Goal: Transaction & Acquisition: Purchase product/service

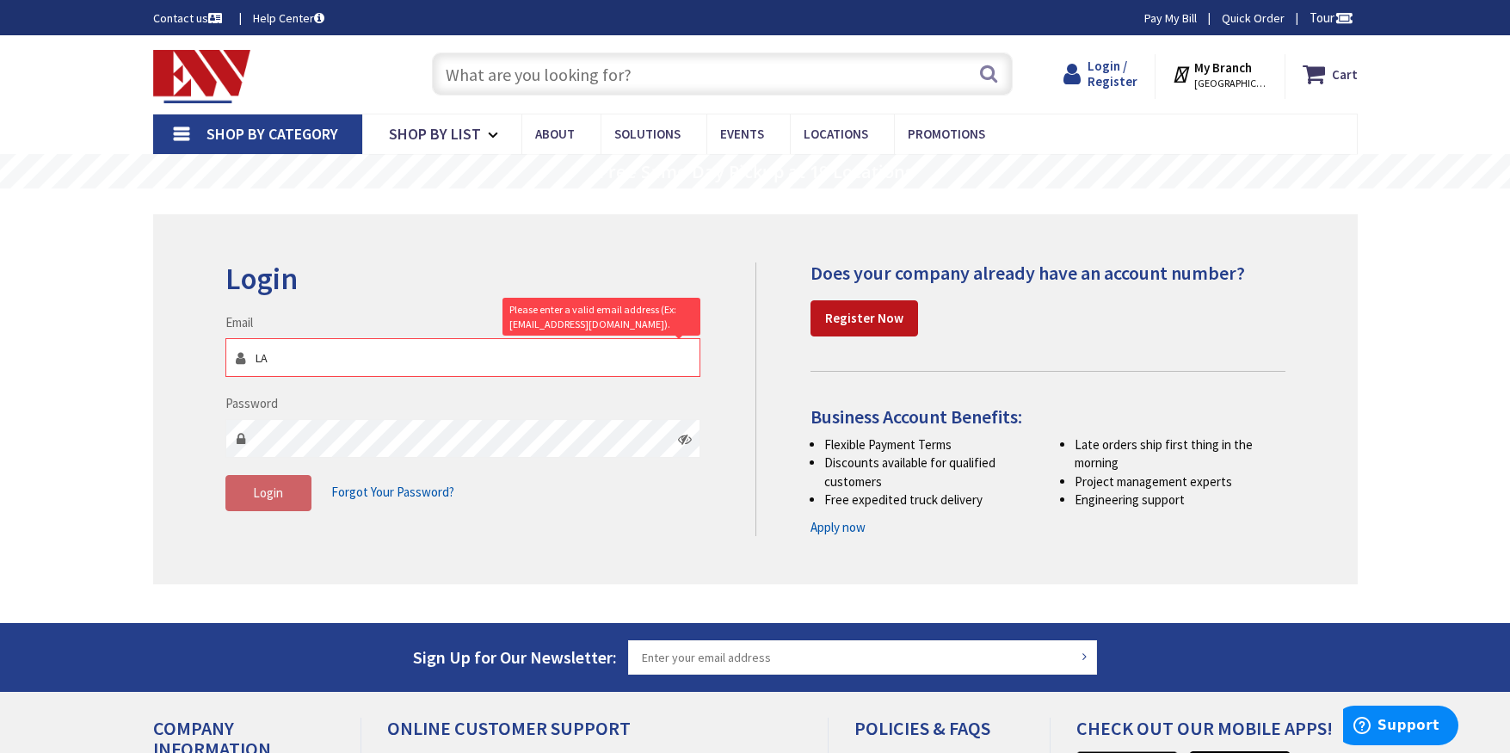
type input "L"
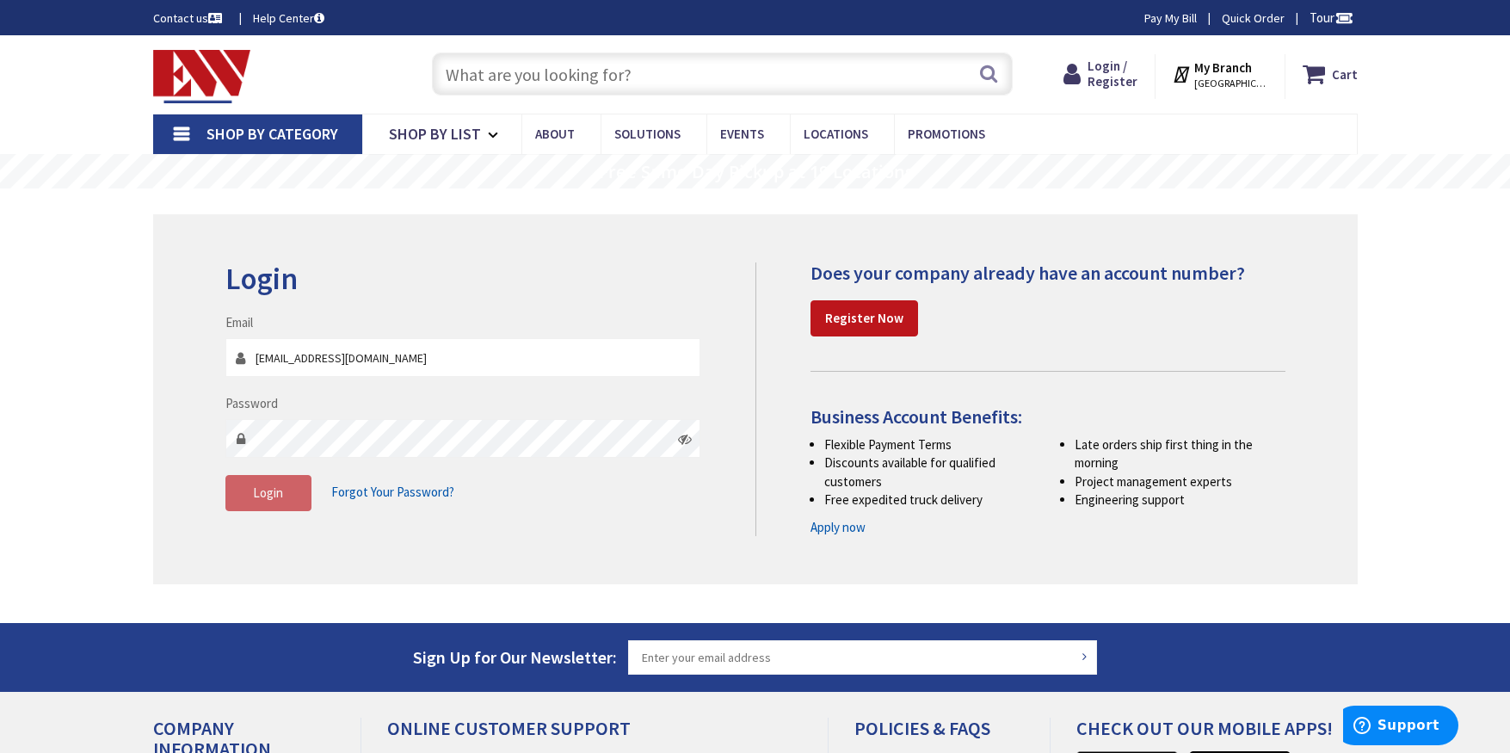
type input "[EMAIL_ADDRESS][DOMAIN_NAME]"
click at [687, 442] on icon at bounding box center [685, 439] width 14 height 14
click at [278, 495] on span "Login" at bounding box center [268, 493] width 30 height 16
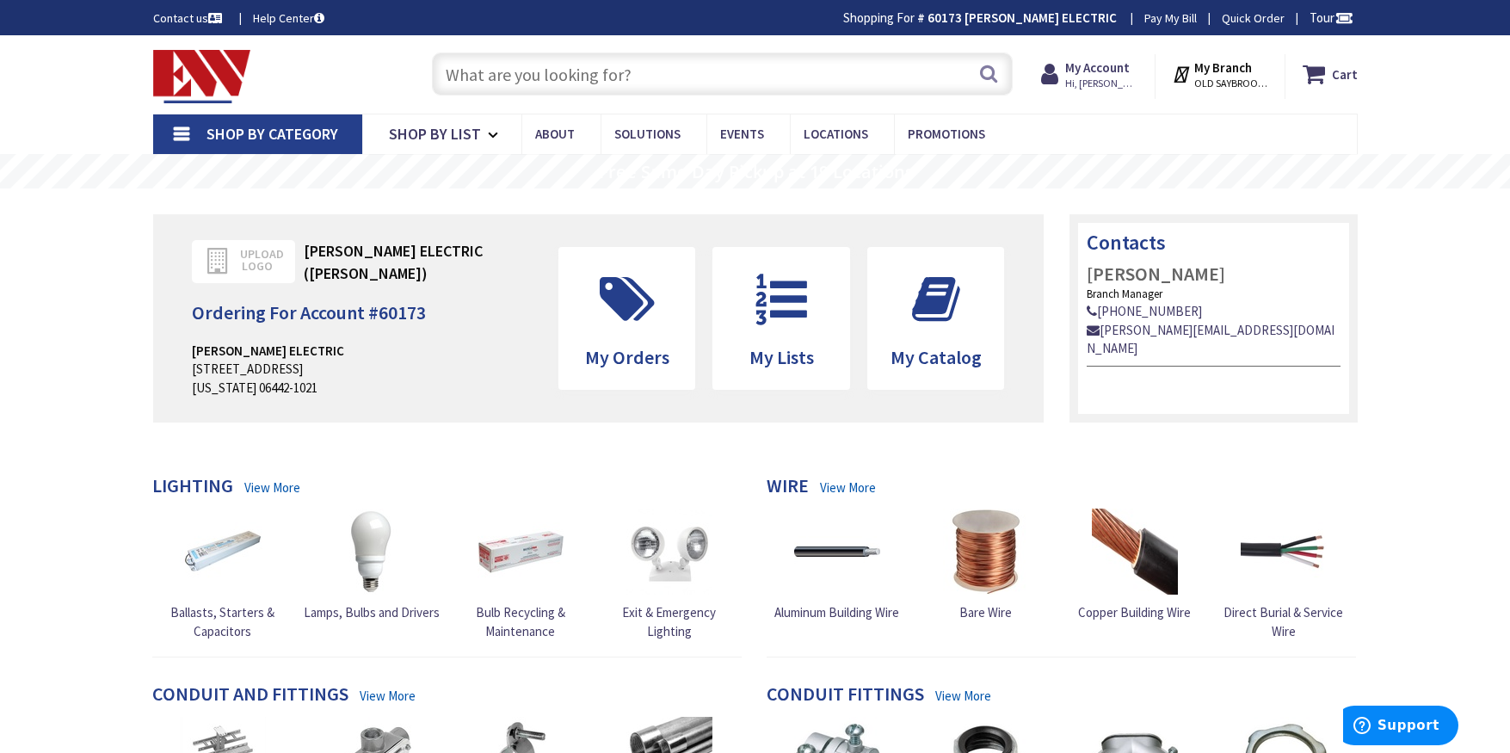
click at [488, 79] on input "text" at bounding box center [722, 74] width 581 height 43
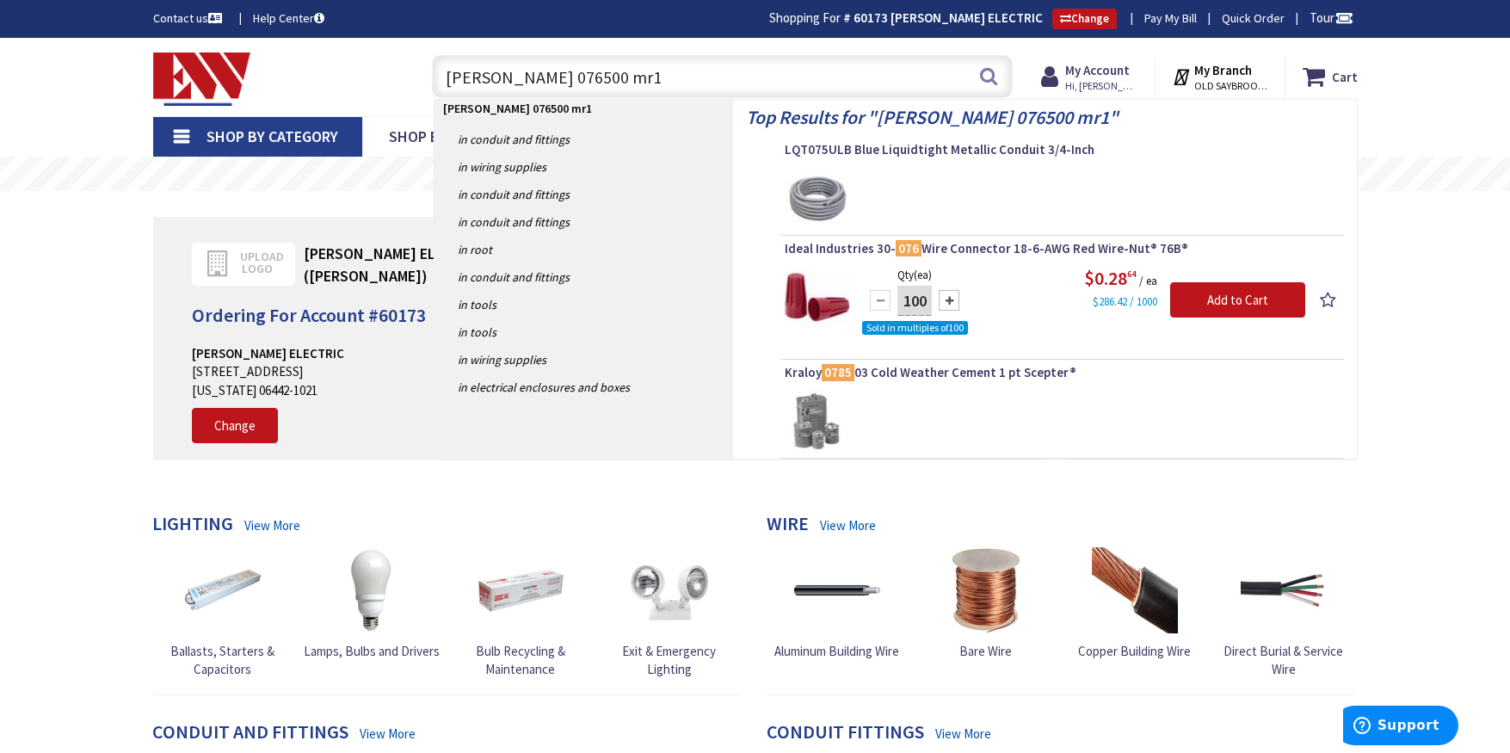
type input "wes 076500 mr11"
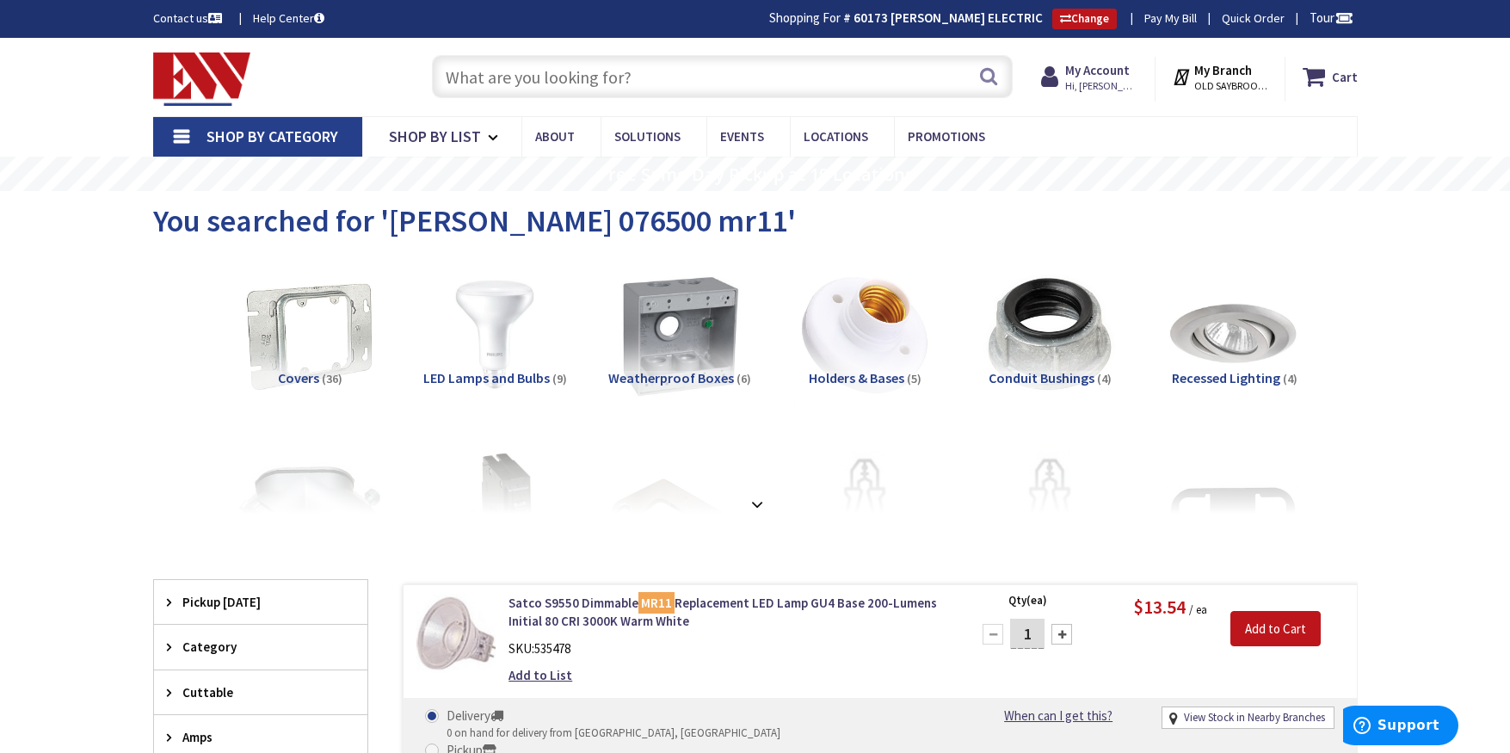
click at [441, 69] on input "text" at bounding box center [722, 76] width 581 height 43
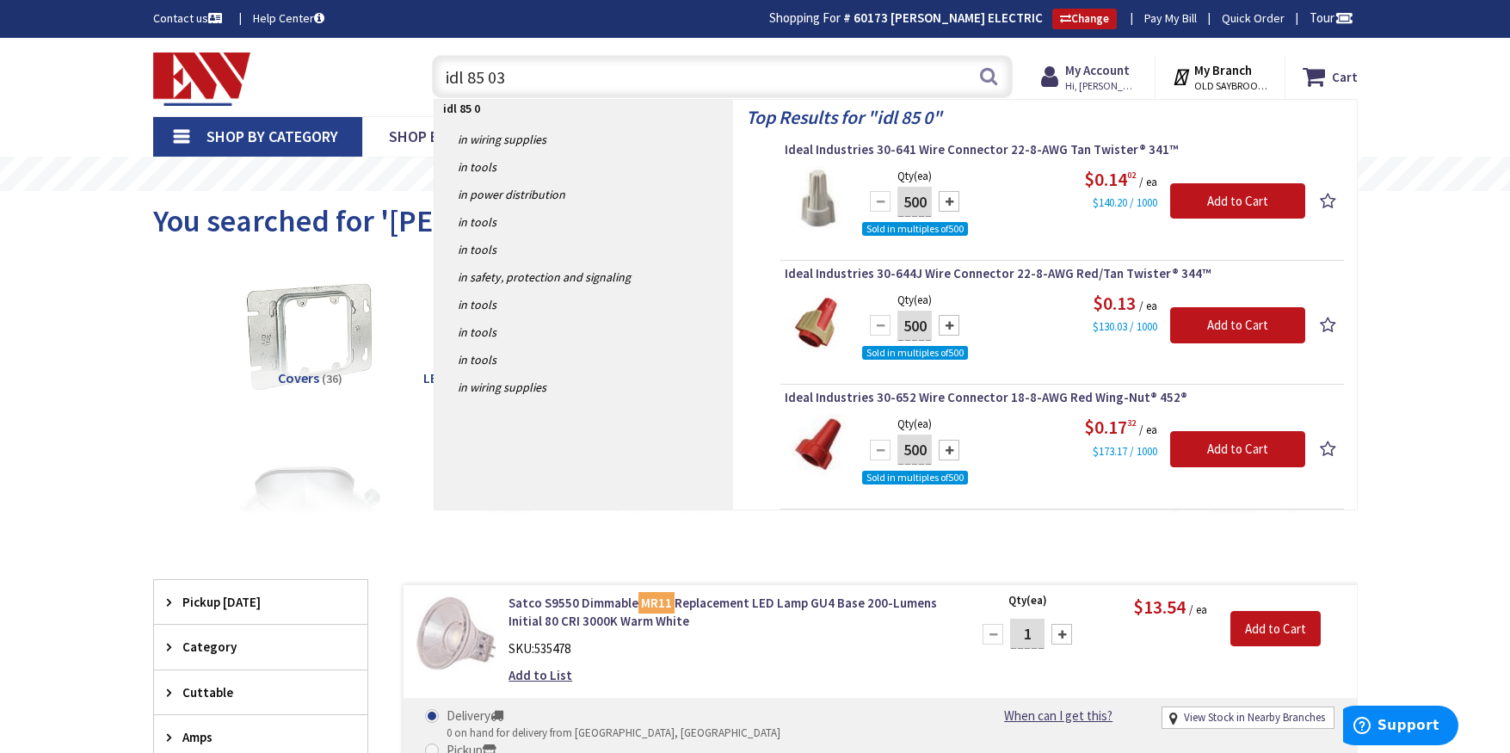
type input "idl 85 031"
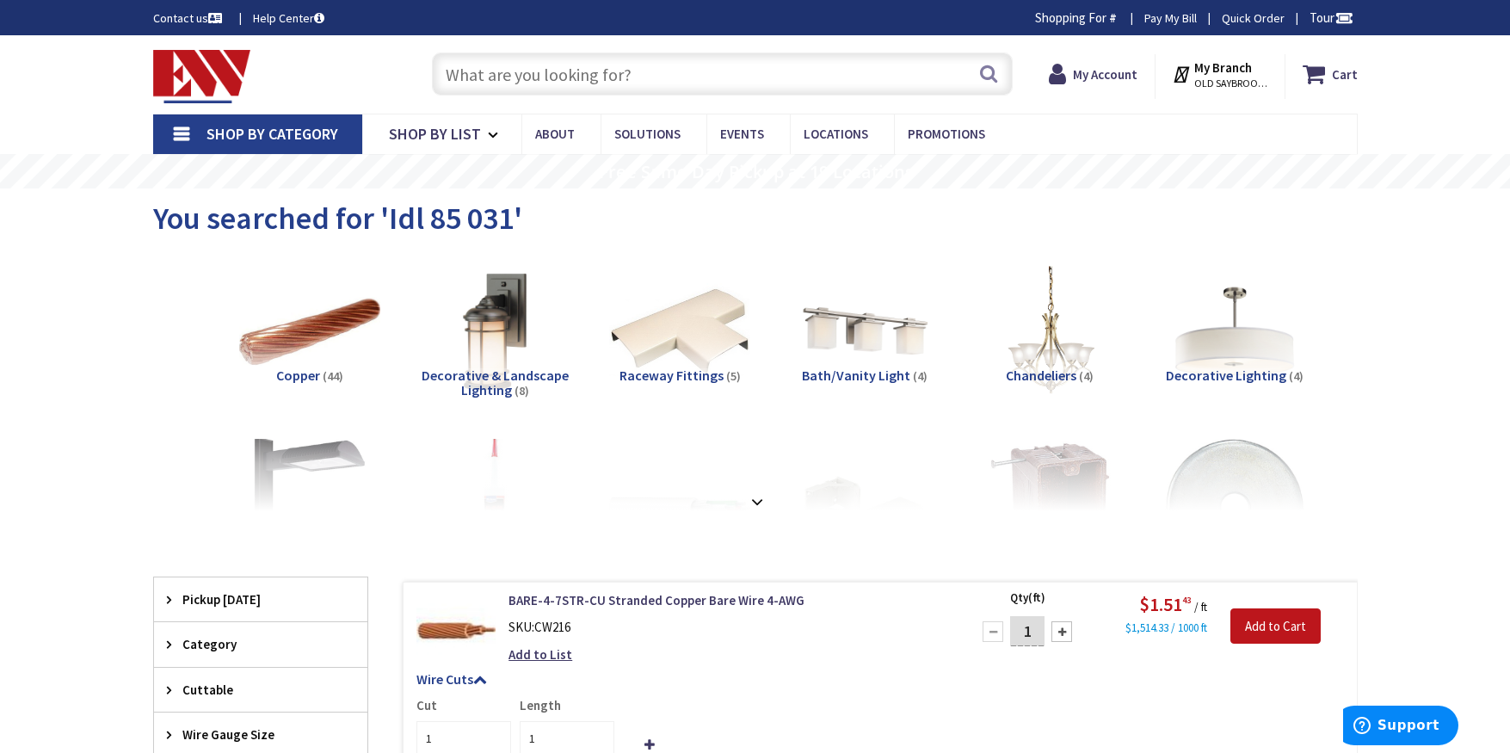
click at [461, 81] on input "text" at bounding box center [722, 74] width 581 height 43
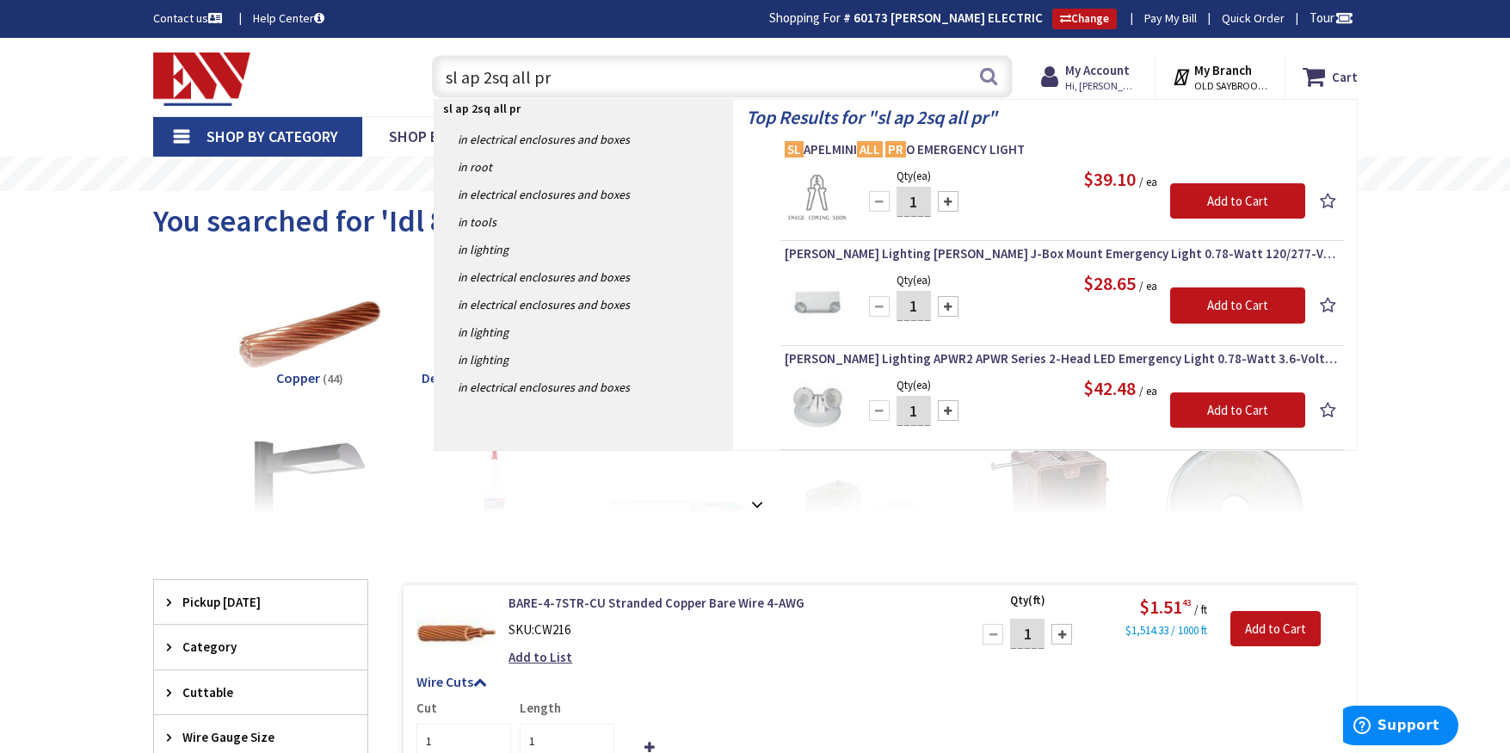
type input "sl ap 2sq all pro"
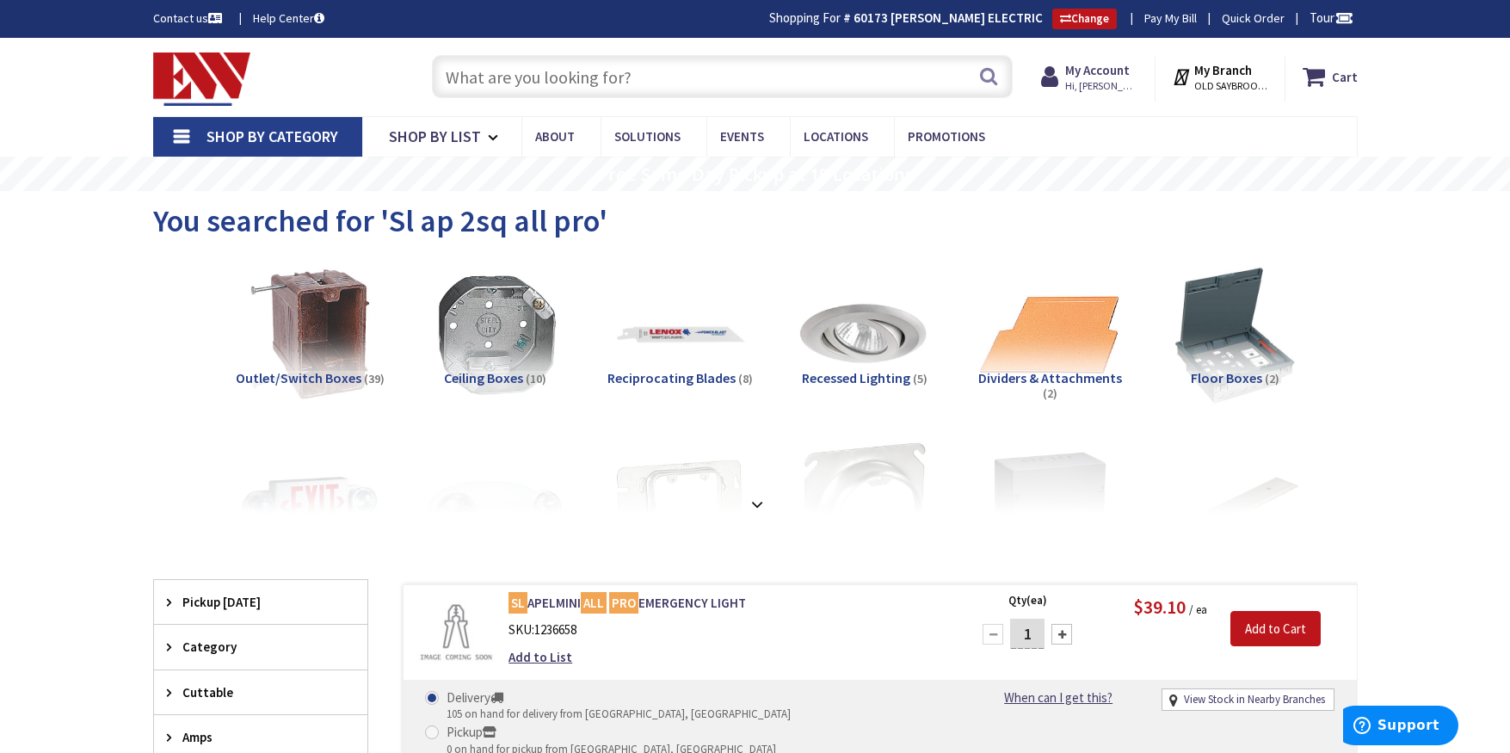
click at [461, 78] on input "text" at bounding box center [722, 76] width 581 height 43
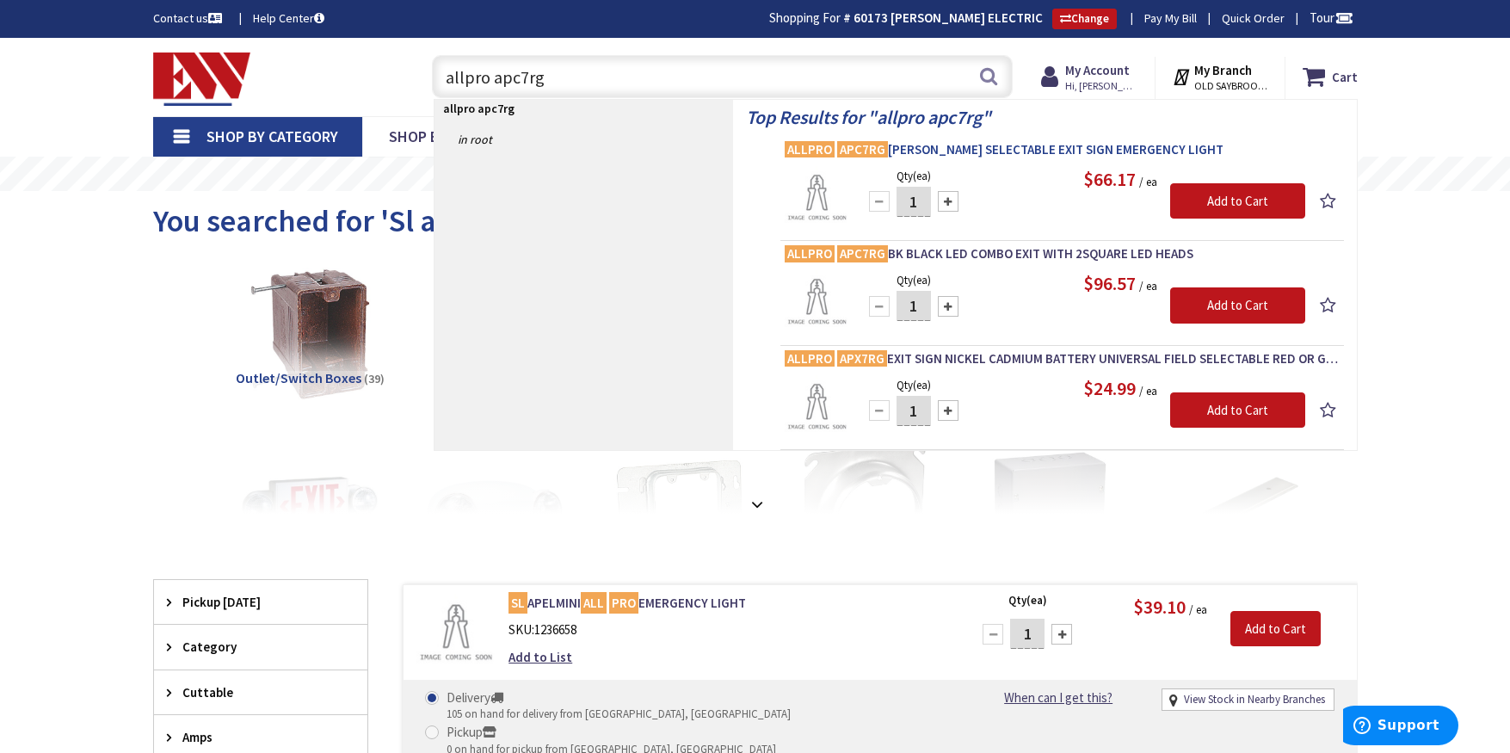
type input "allpro apc7rg"
click at [948, 145] on span "ALLPRO APC7RG RED GREEN SELECTABLE EXIT SIGN EMERGENCY LIGHT" at bounding box center [1062, 149] width 555 height 17
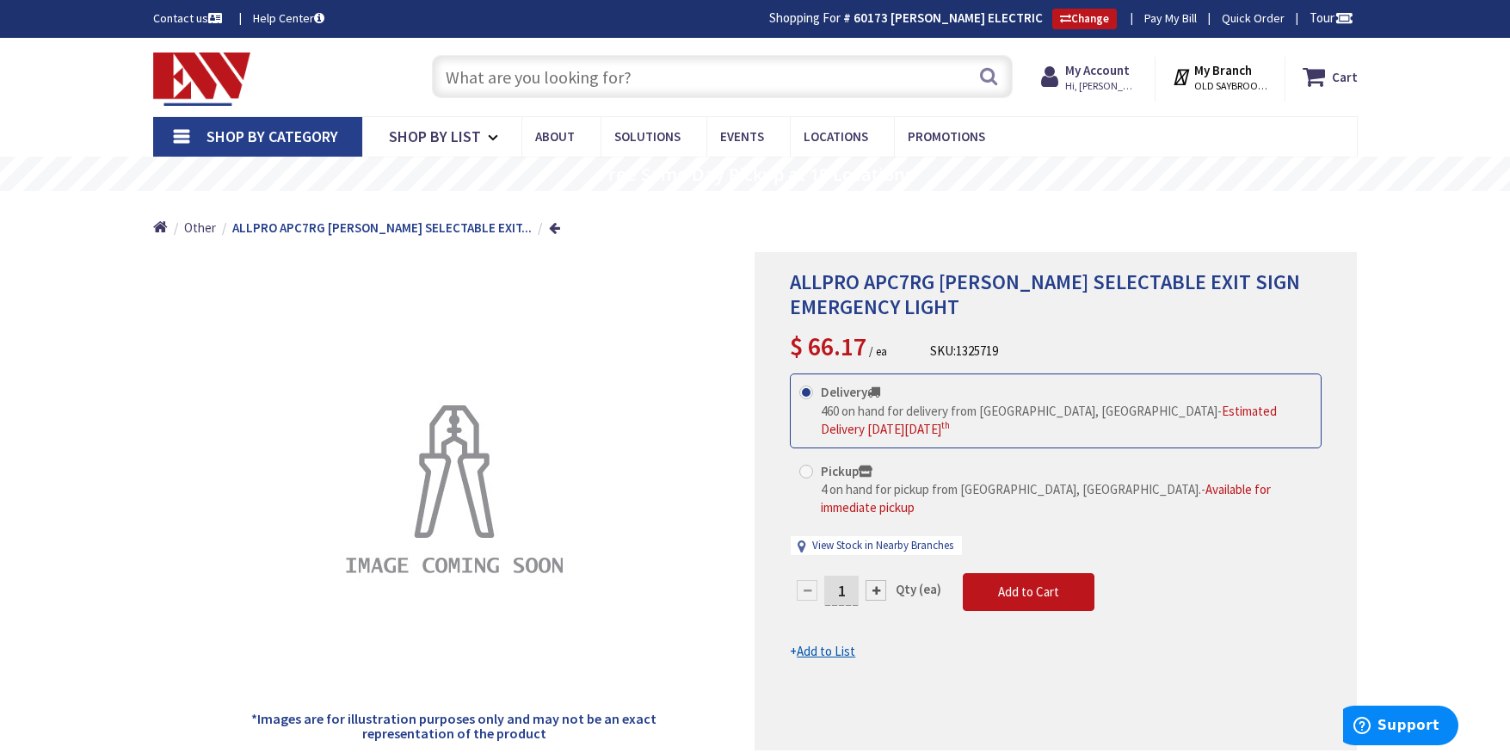
click at [474, 75] on input "text" at bounding box center [722, 76] width 581 height 43
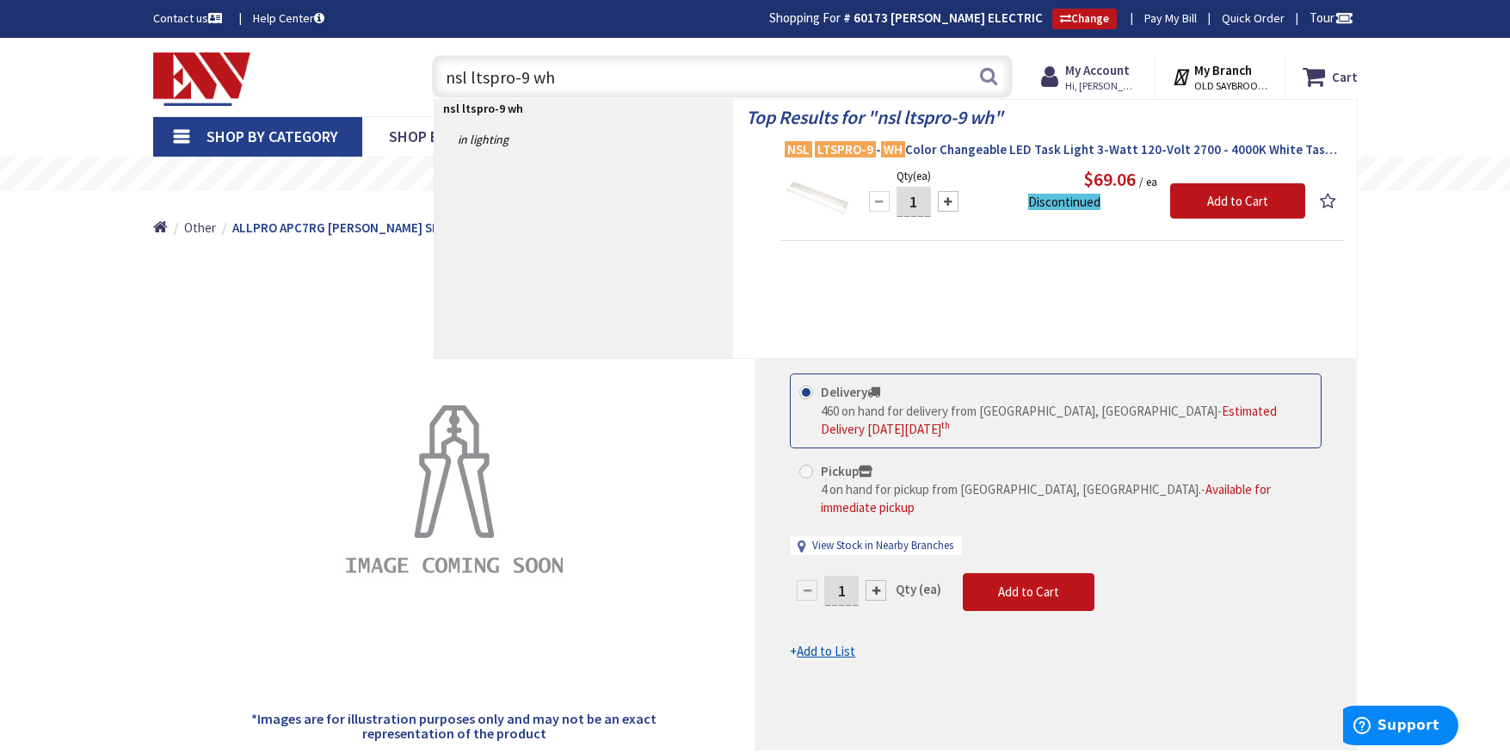
type input "nsl ltspro-9 wh"
click at [991, 144] on span "NSL LTSPRO-9 - WH Color Changeable LED Task Light 3-Watt 120-Volt 2700 - 4000K …" at bounding box center [1062, 149] width 555 height 17
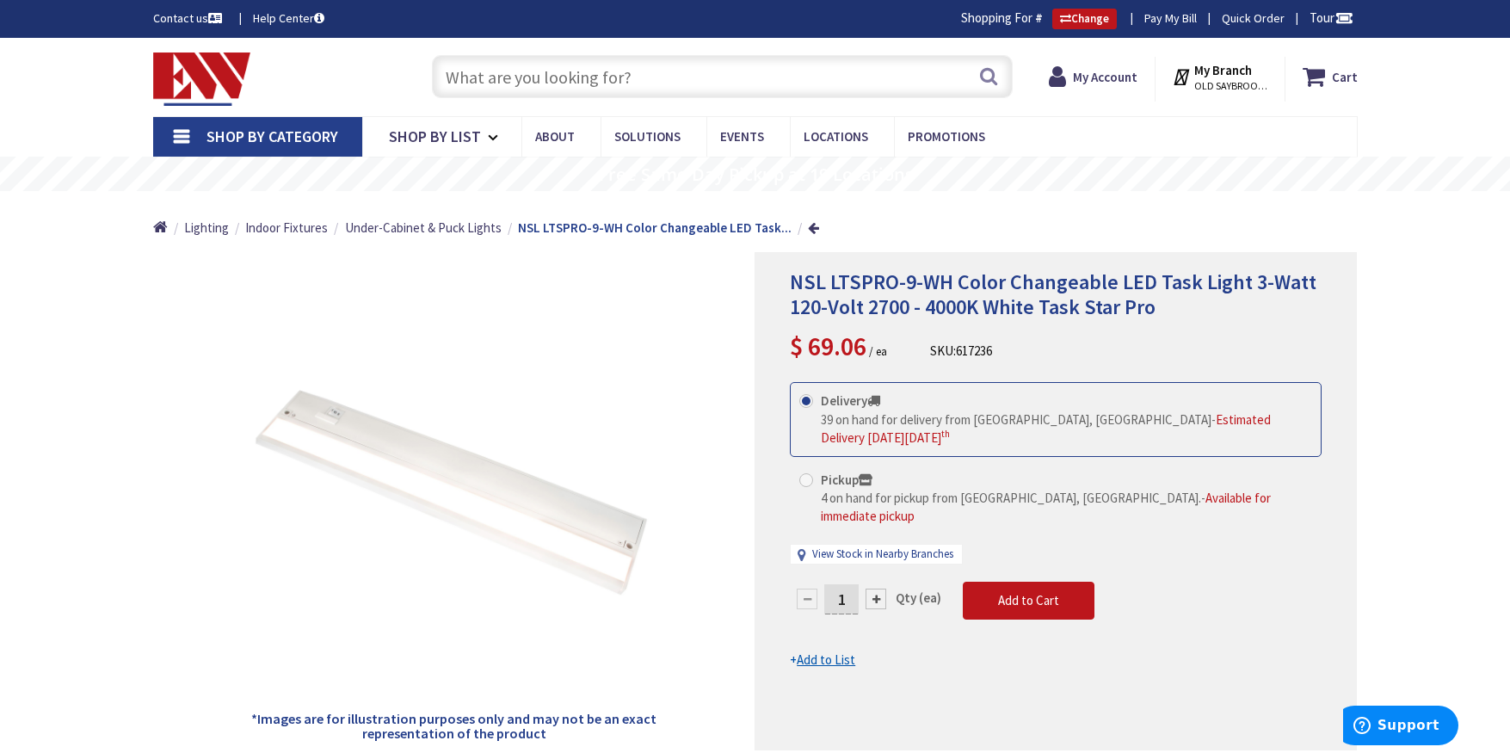
click at [487, 79] on input "text" at bounding box center [722, 76] width 581 height 43
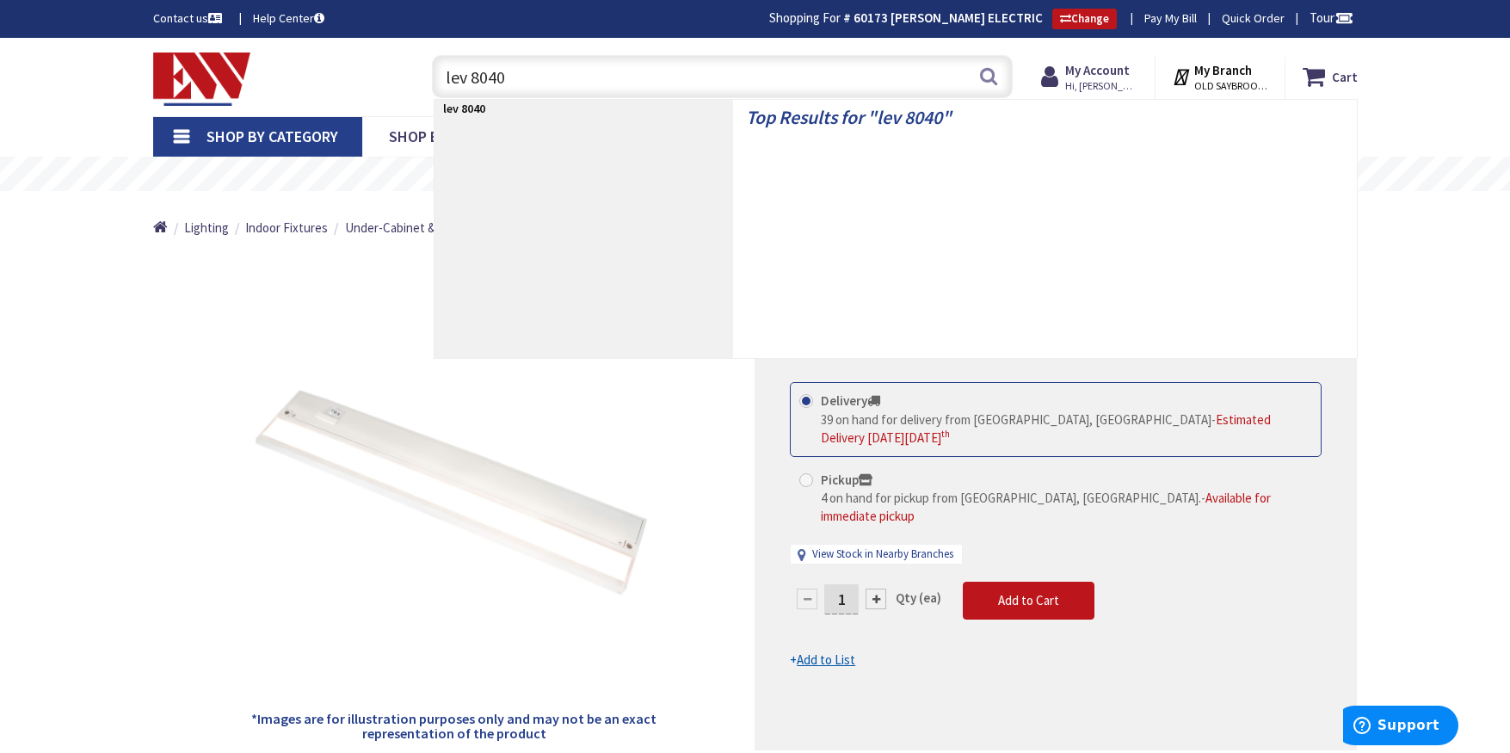
type input "lev 80409"
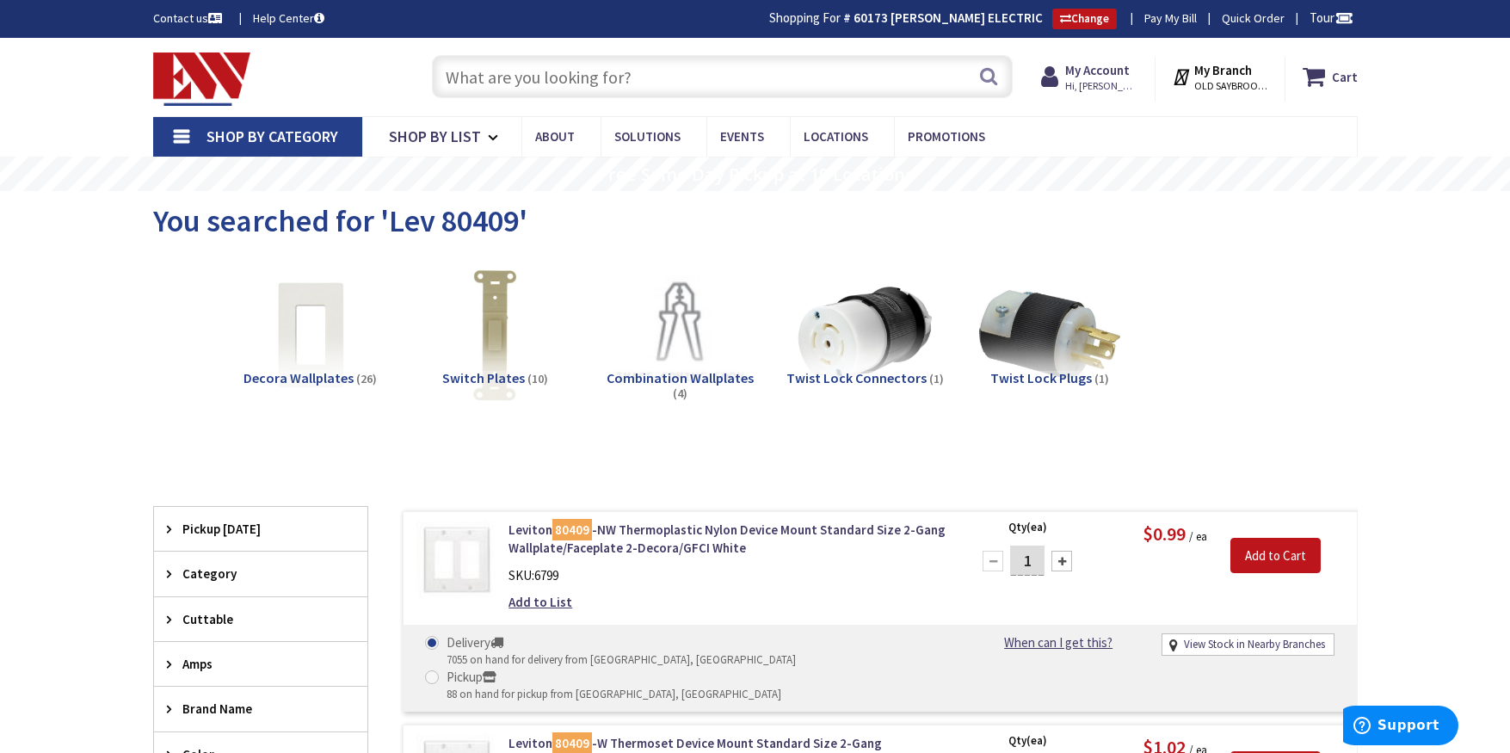
click at [482, 75] on input "text" at bounding box center [722, 76] width 581 height 43
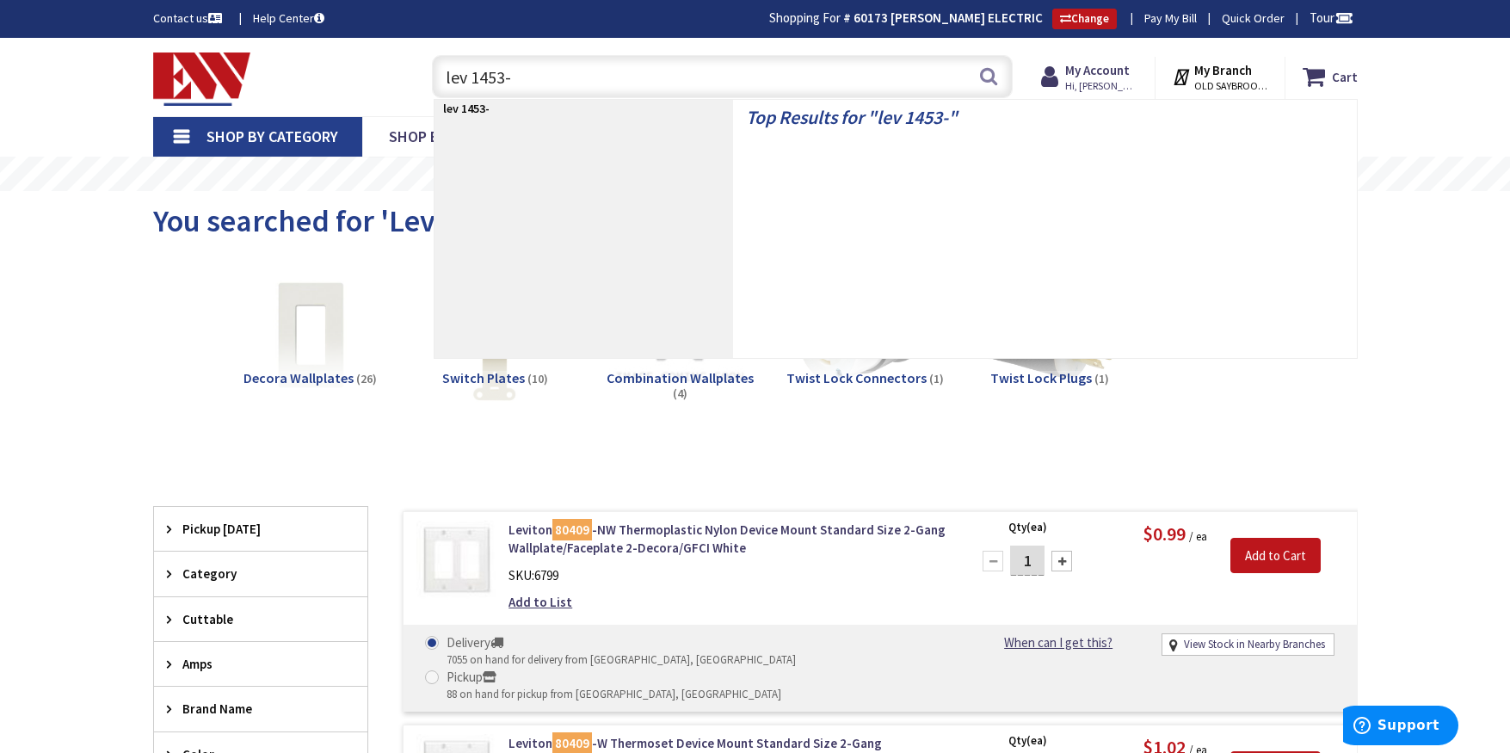
type input "lev 1453-2"
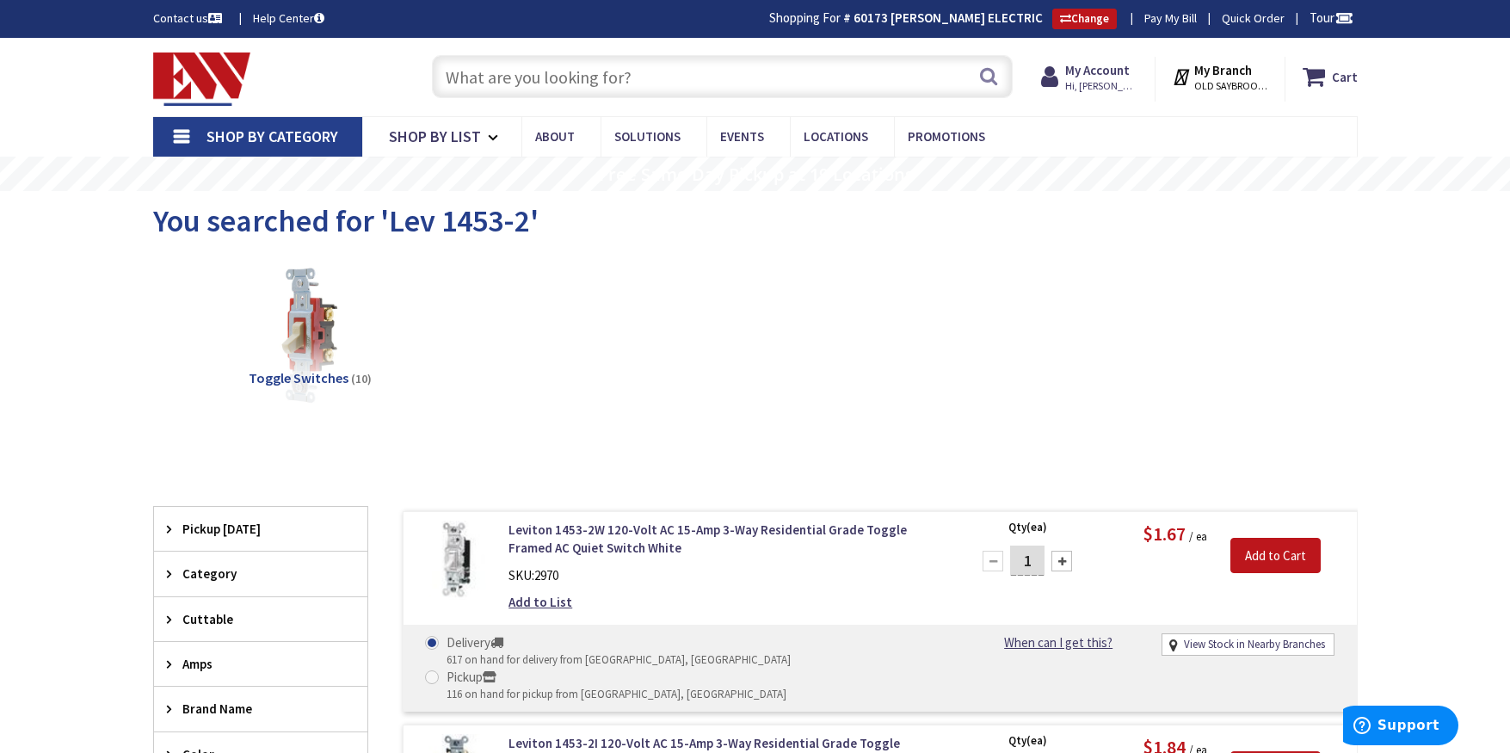
click at [442, 73] on input "text" at bounding box center [722, 76] width 581 height 43
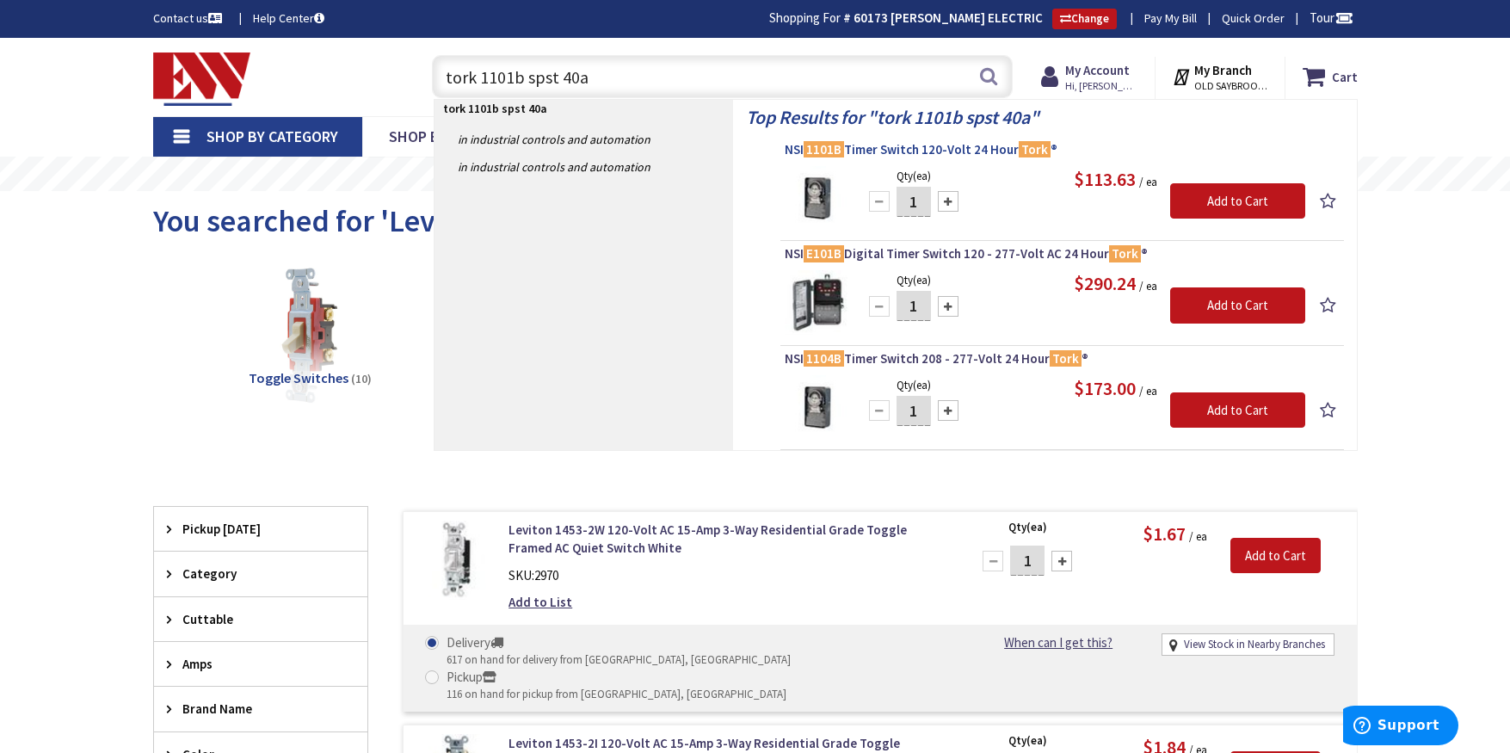
type input "tork 1101b spst 40a"
click at [918, 152] on span "NSI 1101B Timer Switch 120-Volt 24 Hour Tork ®" at bounding box center [1062, 149] width 555 height 17
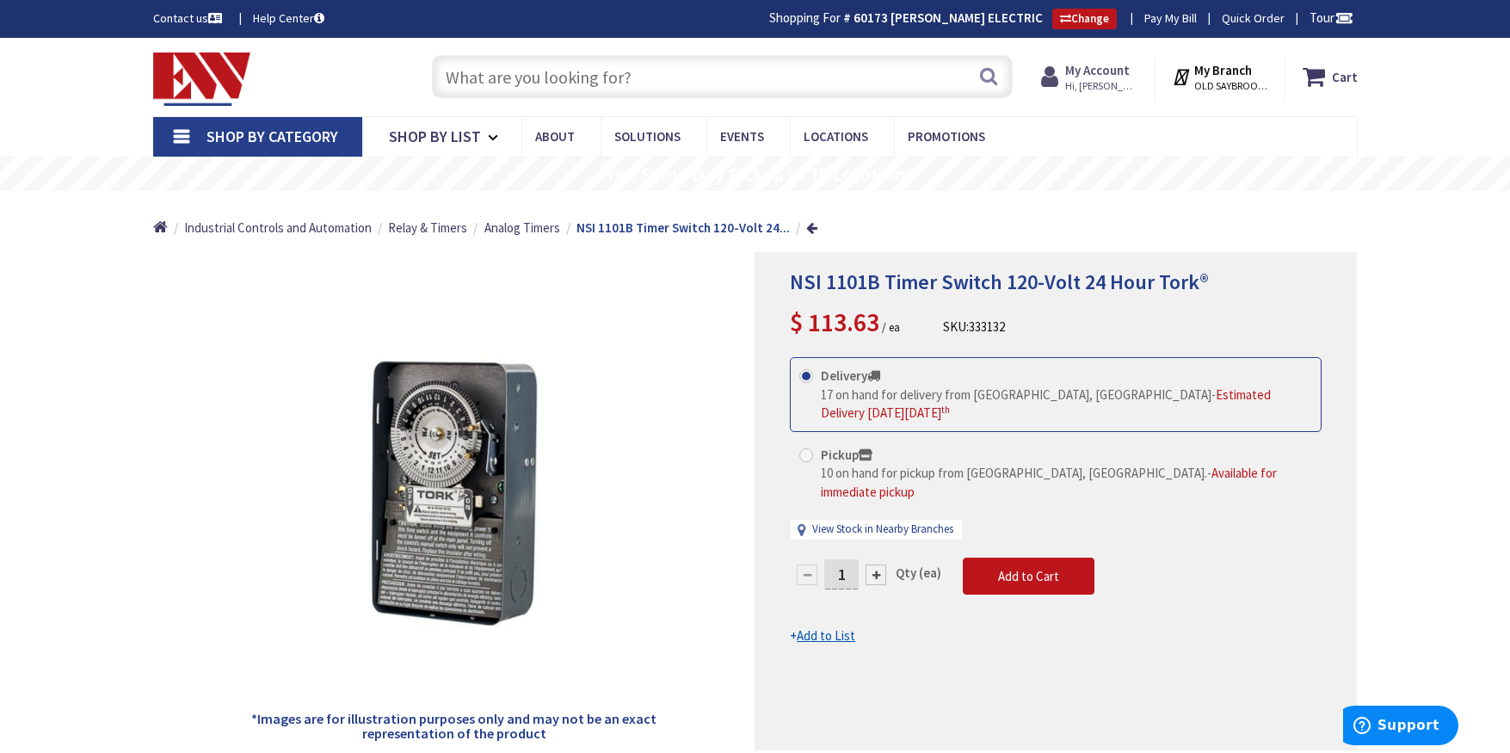
click at [1108, 76] on strong "My Account" at bounding box center [1098, 70] width 65 height 16
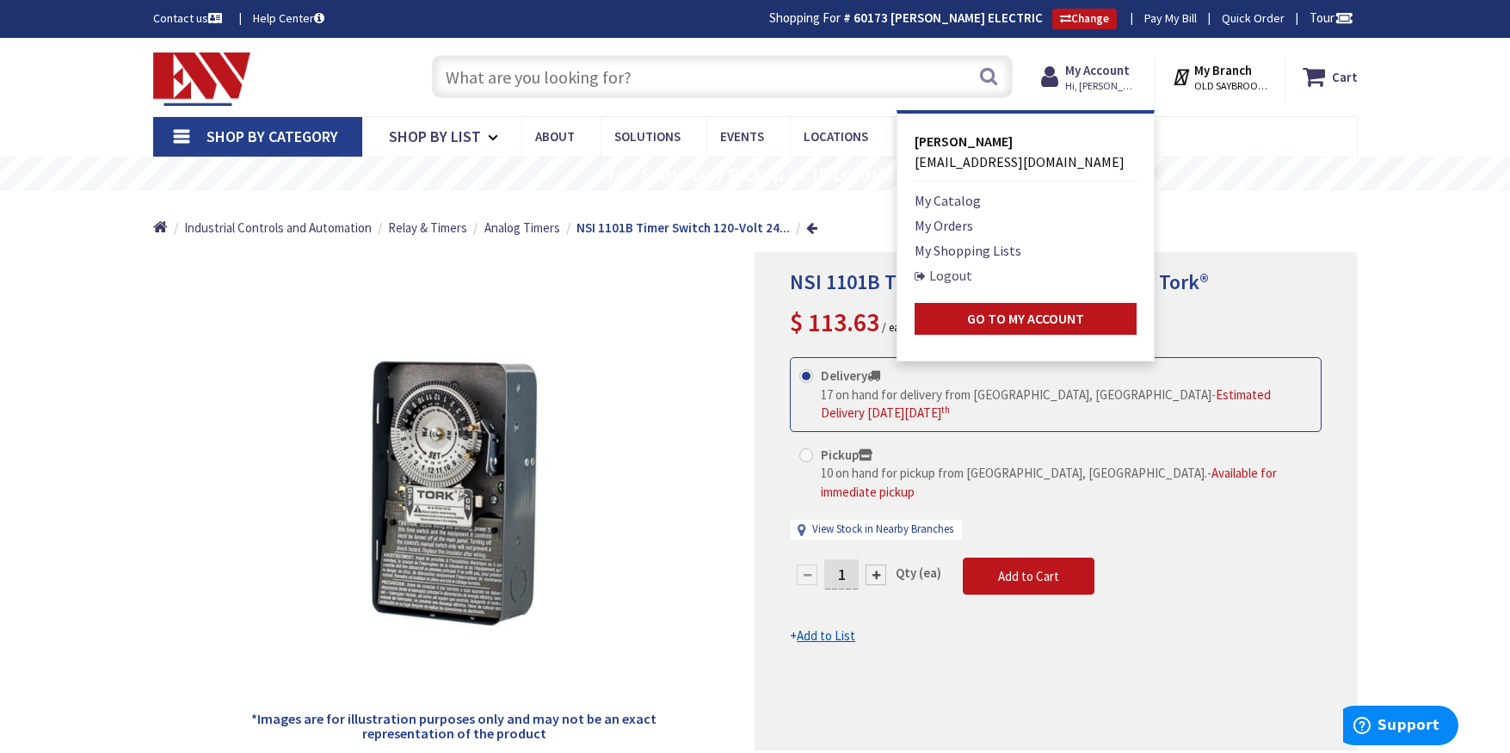
click at [948, 279] on link "Logout" at bounding box center [944, 275] width 58 height 21
